Goal: Task Accomplishment & Management: Manage account settings

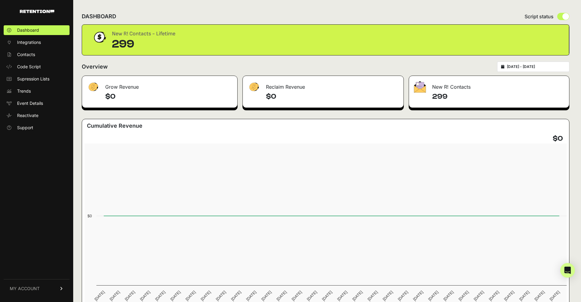
scroll to position [12, 0]
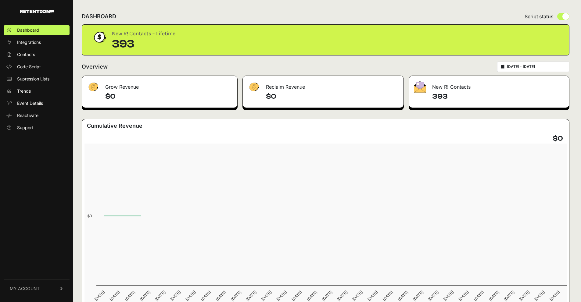
scroll to position [12, 0]
